Goal: Information Seeking & Learning: Learn about a topic

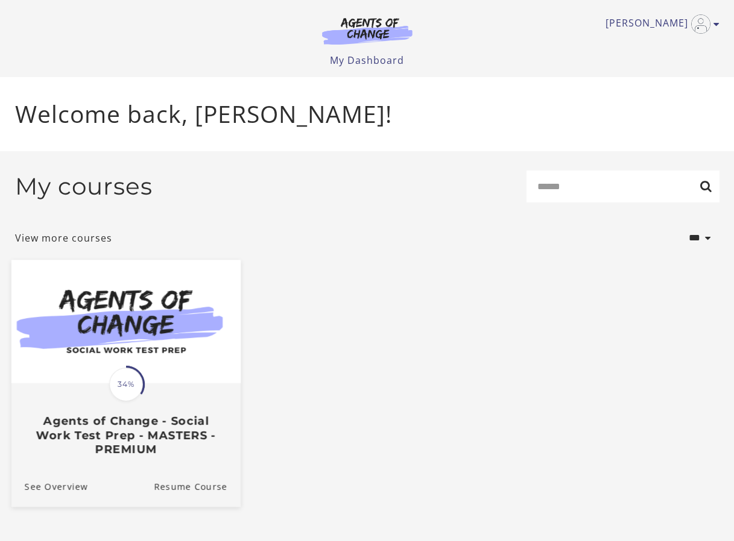
click at [104, 322] on img at bounding box center [125, 322] width 229 height 124
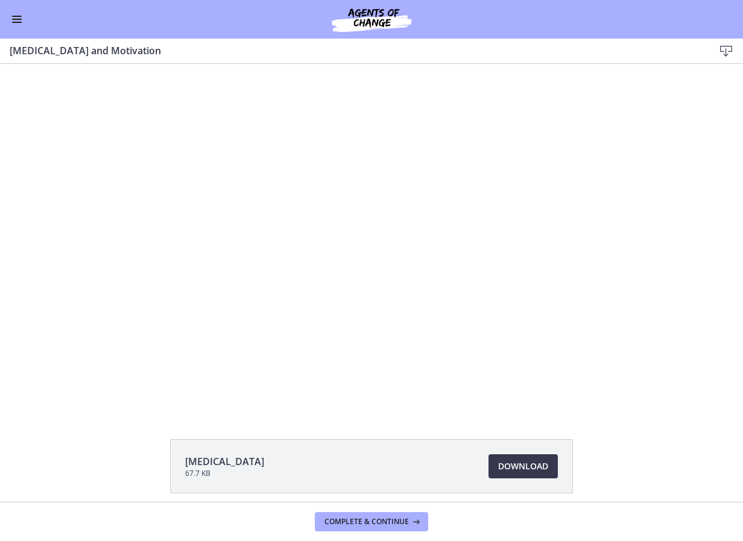
click at [15, 19] on span "Enable menu" at bounding box center [17, 19] width 10 height 1
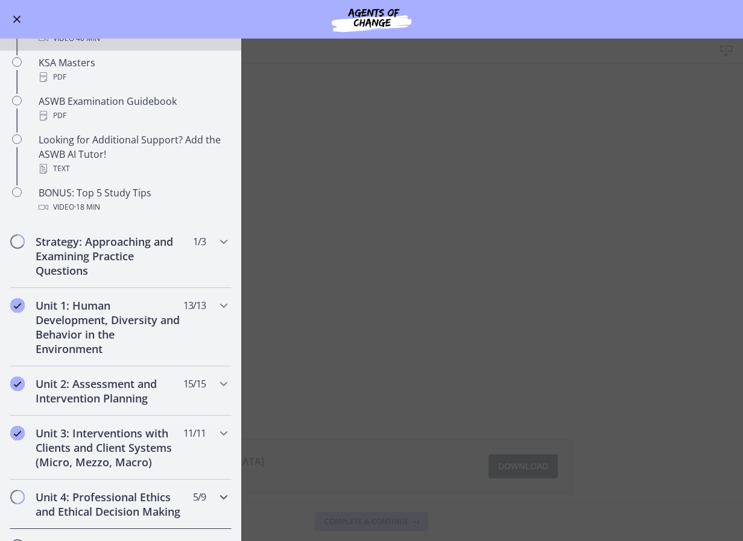
scroll to position [663, 0]
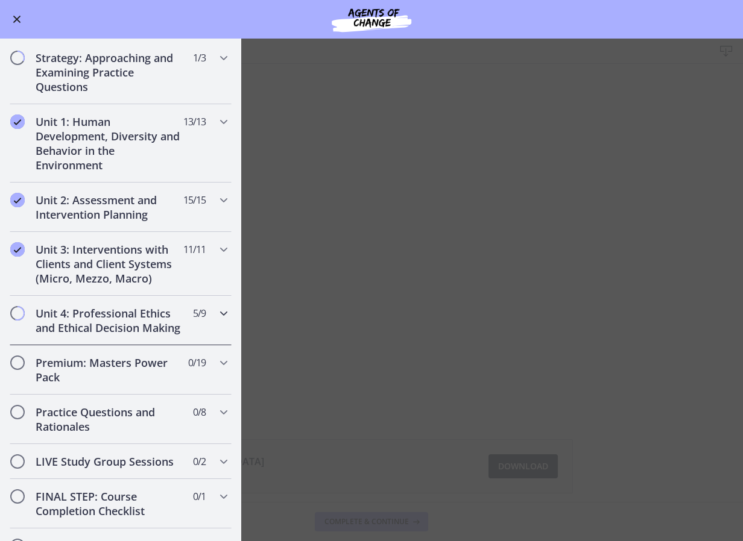
click at [204, 312] on div "Unit 4: Professional Ethics and Ethical Decision Making 5 / 9 Completed" at bounding box center [121, 320] width 222 height 49
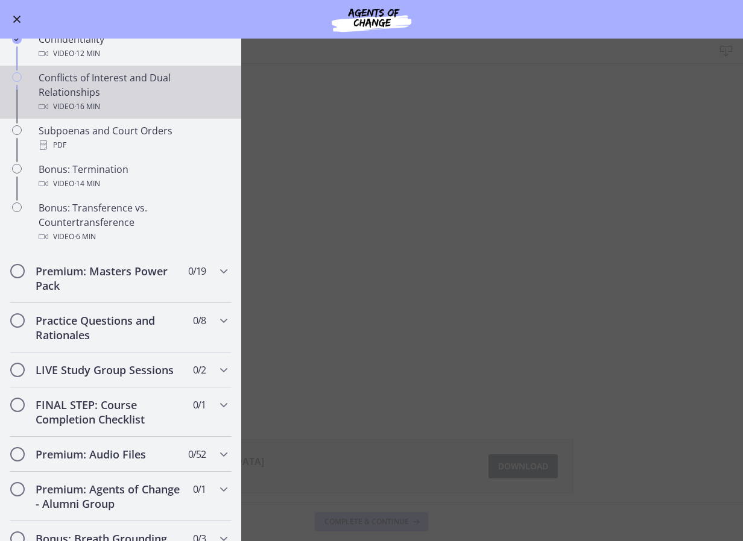
click at [86, 113] on div "Conflicts of Interest and Dual Relationships Video · 16 min" at bounding box center [133, 92] width 188 height 43
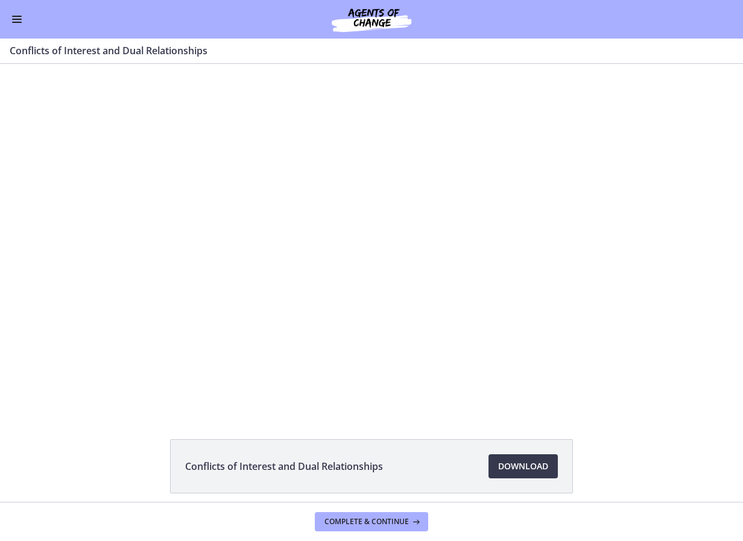
click at [11, 18] on button "Enable menu" at bounding box center [17, 19] width 14 height 14
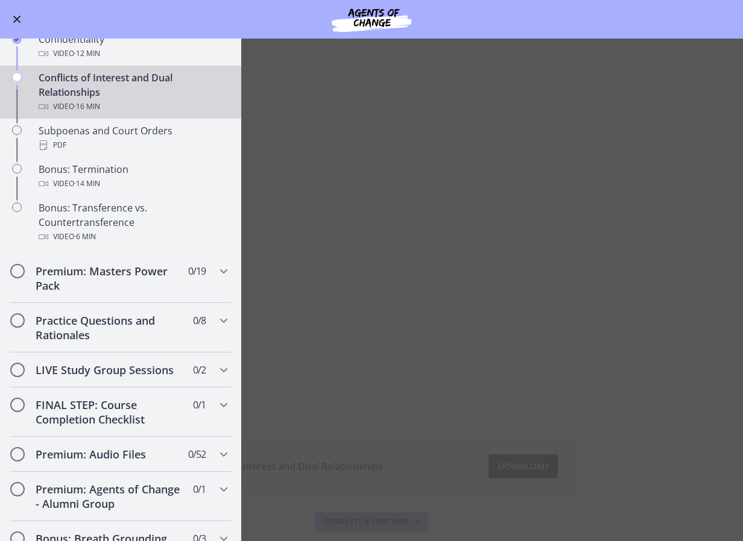
click at [376, 229] on main "Conflicts of Interest and Dual Relationships Enable fullscreen Conflicts of Int…" at bounding box center [371, 290] width 743 height 503
click at [9, 15] on div "Go to Dashboard" at bounding box center [371, 19] width 743 height 39
click at [14, 14] on button "Enable menu" at bounding box center [17, 19] width 14 height 14
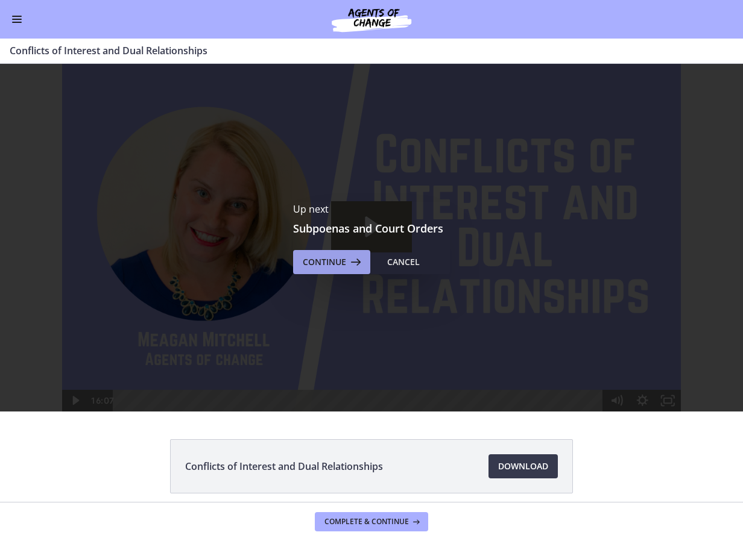
click at [309, 257] on span "Continue" at bounding box center [324, 262] width 43 height 14
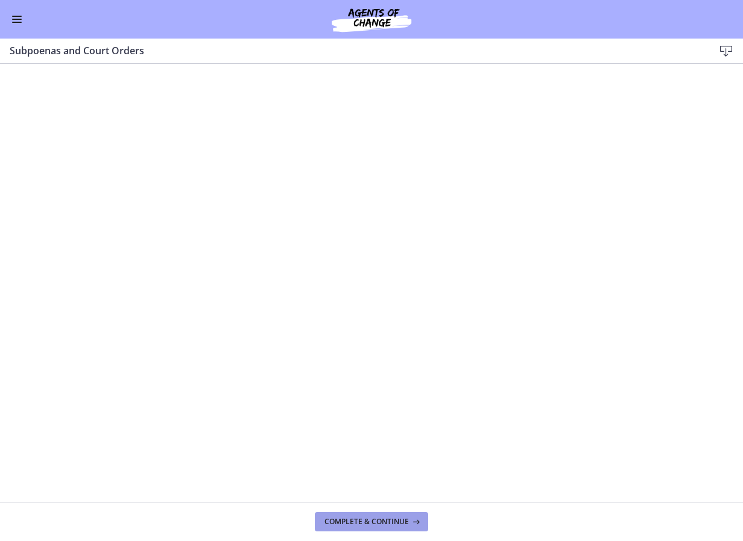
click at [369, 520] on span "Complete & continue" at bounding box center [366, 522] width 84 height 10
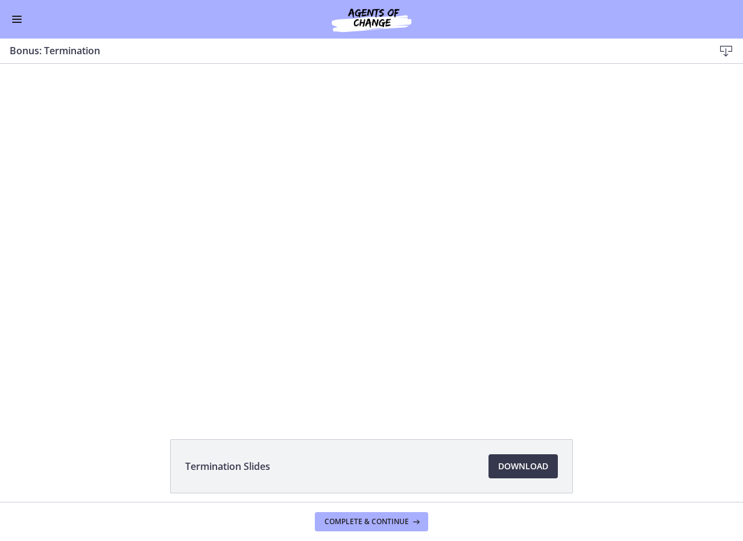
click at [16, 25] on button "Enable menu" at bounding box center [17, 19] width 14 height 14
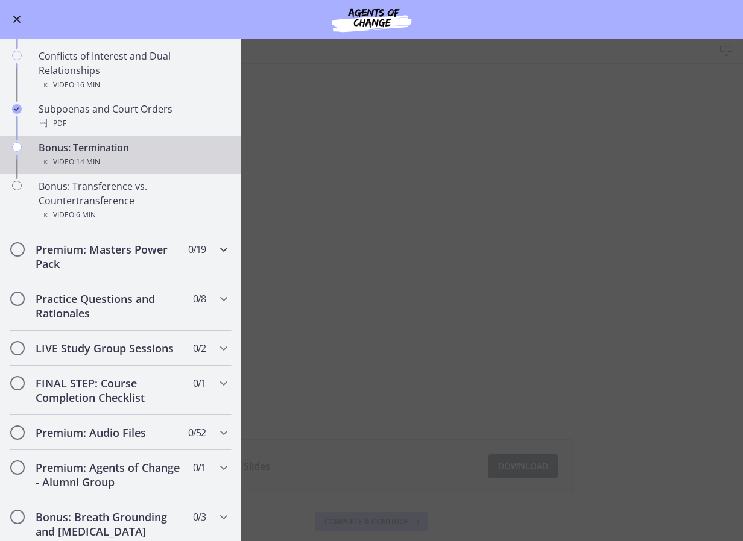
scroll to position [533, 0]
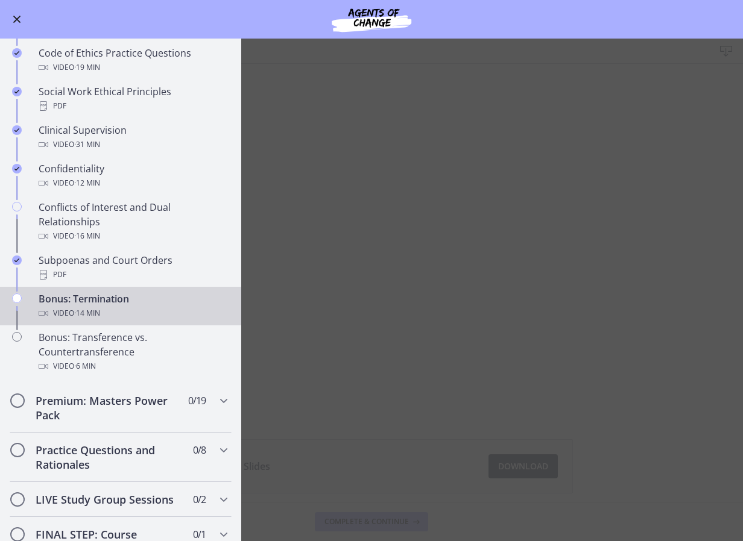
click at [383, 293] on main "Bonus: Termination Download Enable fullscreen Termination Slides Download Opens…" at bounding box center [371, 290] width 743 height 503
click at [324, 289] on main "Bonus: Termination Download Enable fullscreen Termination Slides Download Opens…" at bounding box center [371, 290] width 743 height 503
click at [137, 319] on div "Bonus: Termination Video · 14 min" at bounding box center [133, 306] width 188 height 29
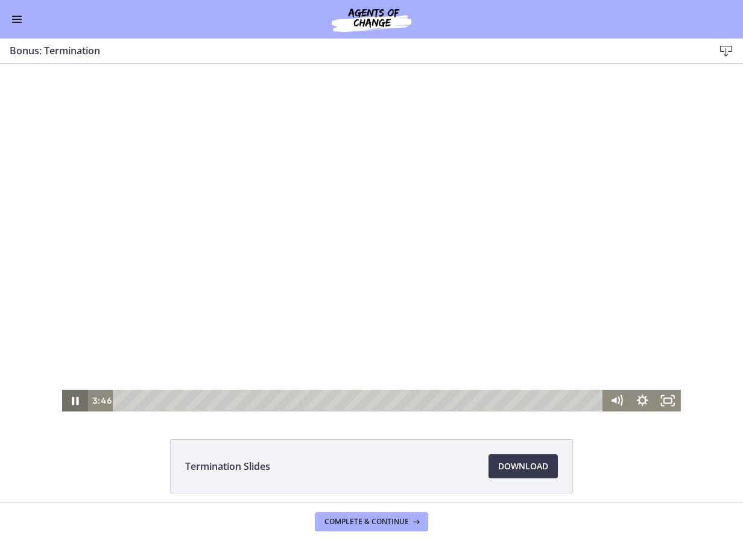
click at [74, 400] on icon "Pause" at bounding box center [75, 401] width 7 height 8
click at [73, 401] on icon "Play Video" at bounding box center [76, 401] width 7 height 9
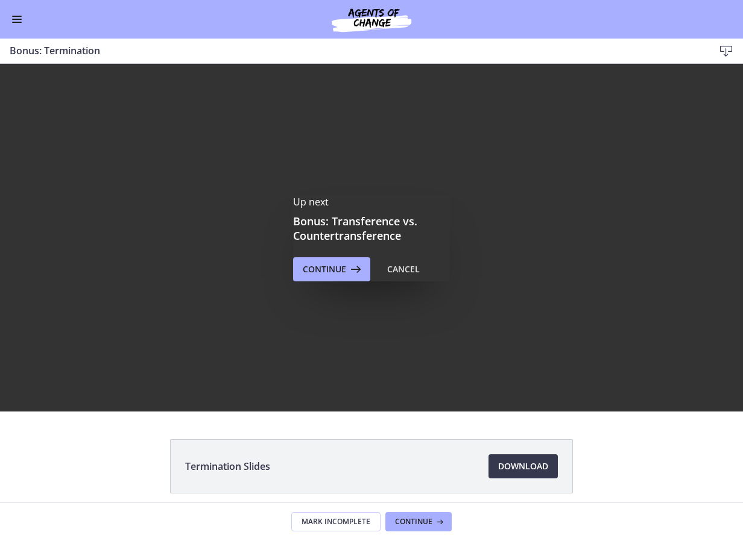
scroll to position [0, 0]
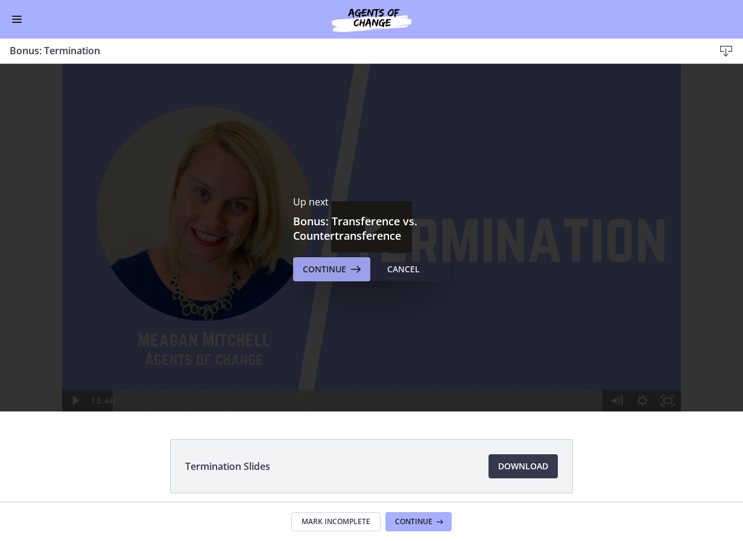
click at [307, 272] on span "Continue" at bounding box center [324, 269] width 43 height 14
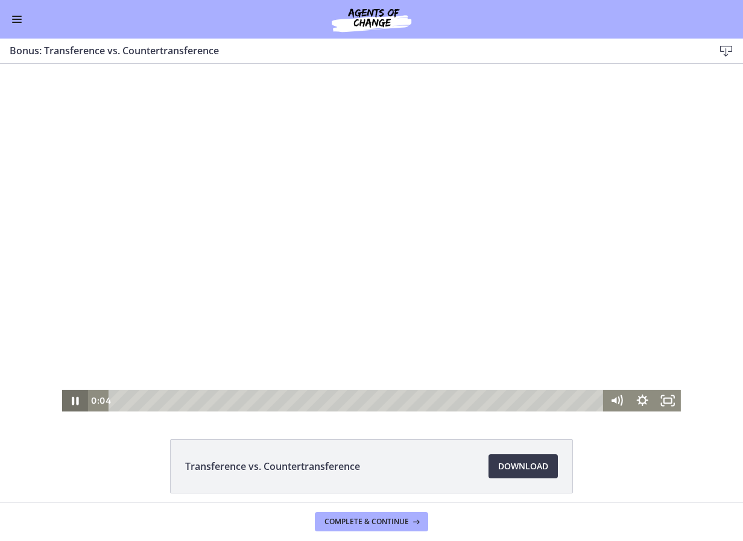
click at [72, 398] on icon "Pause" at bounding box center [75, 401] width 26 height 22
